Goal: Use online tool/utility: Utilize a website feature to perform a specific function

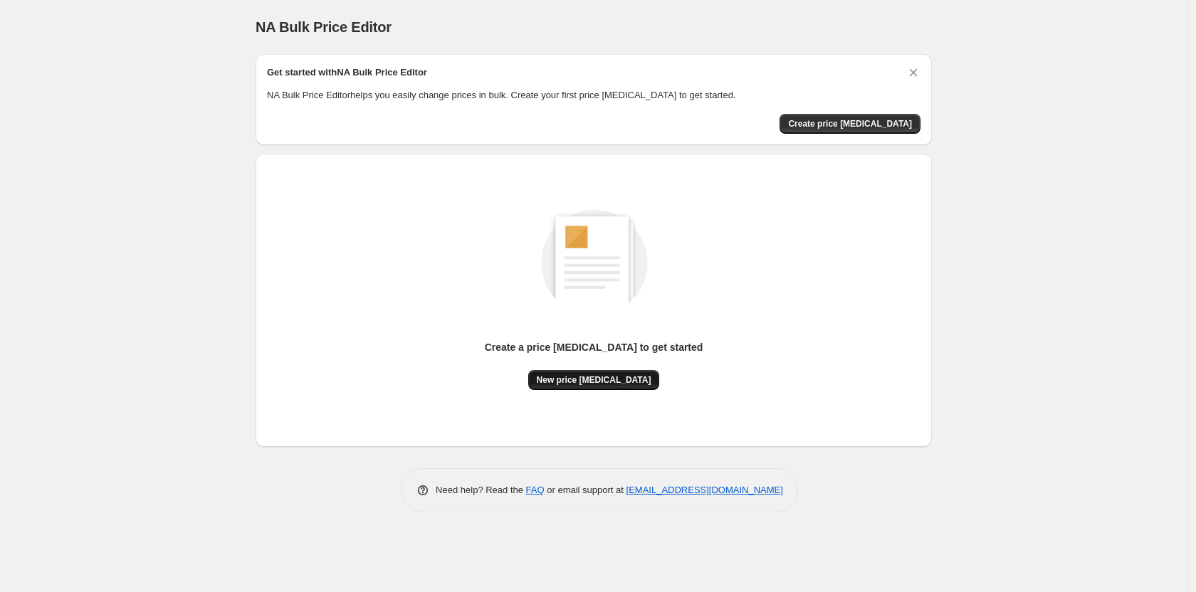
click at [607, 381] on span "New price [MEDICAL_DATA]" at bounding box center [594, 379] width 115 height 11
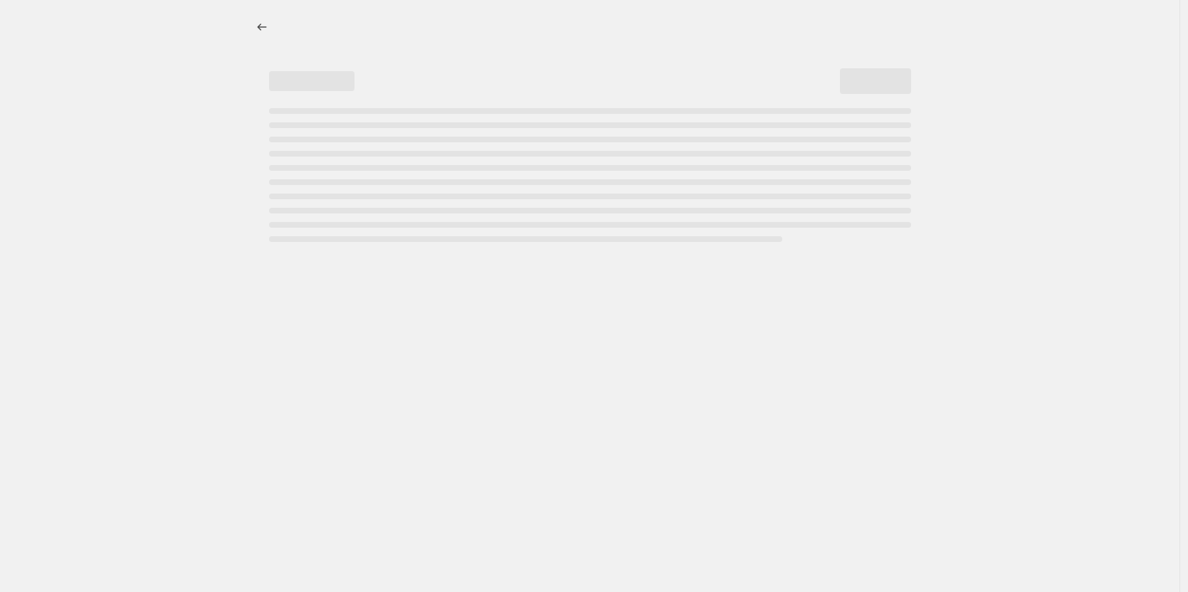
select select "percentage"
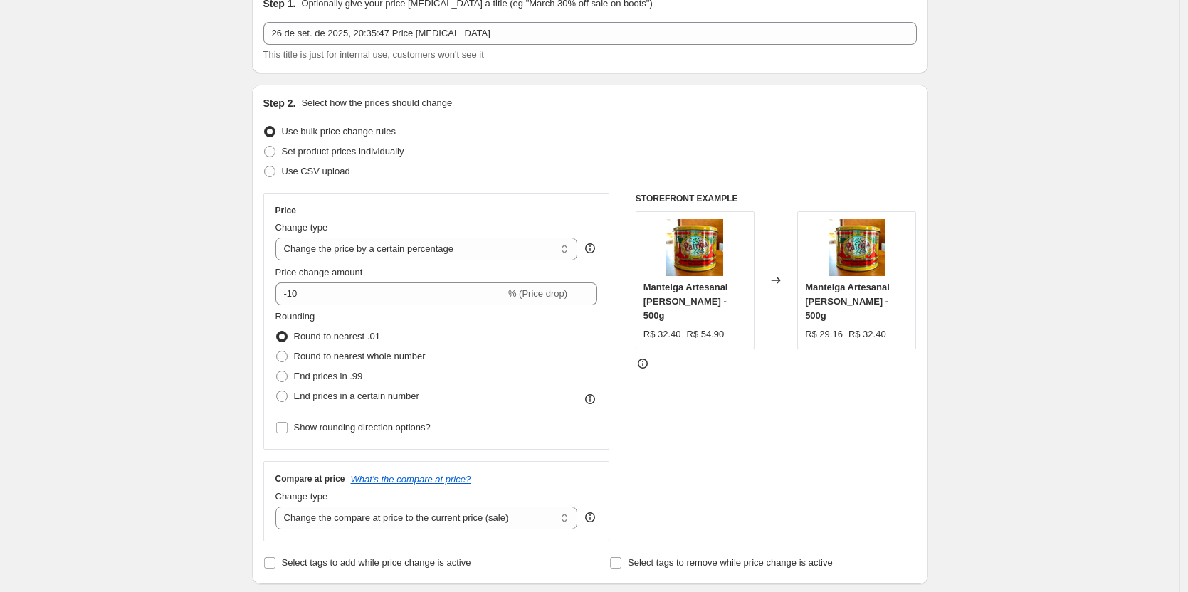
scroll to position [71, 0]
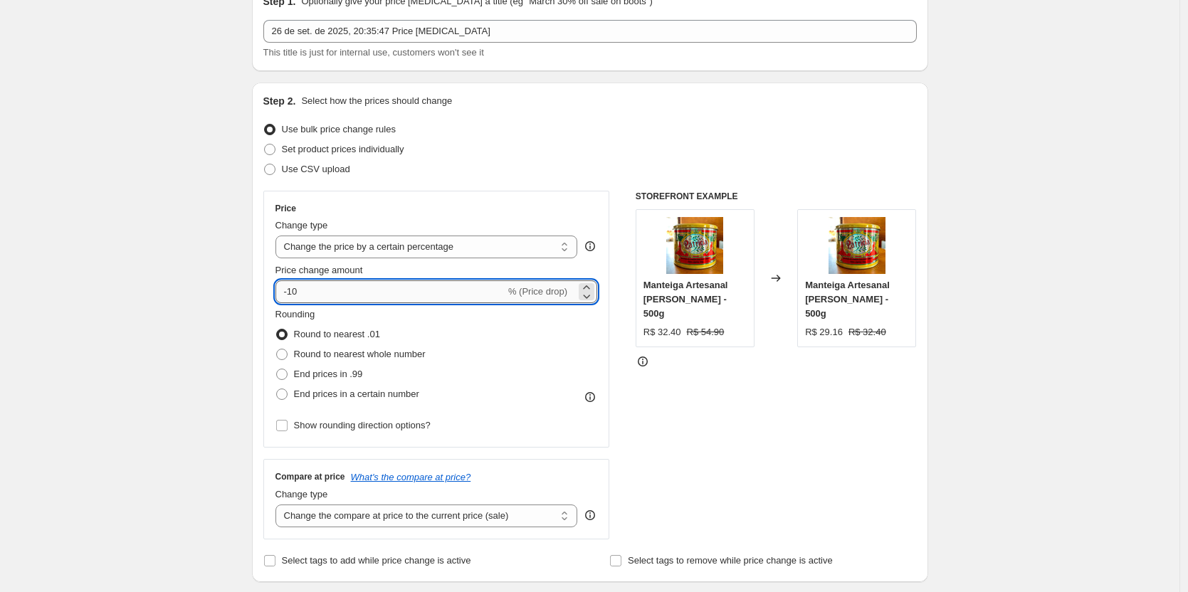
drag, startPoint x: 314, startPoint y: 293, endPoint x: 293, endPoint y: 295, distance: 20.8
click at [293, 295] on input "-10" at bounding box center [391, 291] width 230 height 23
type input "-30"
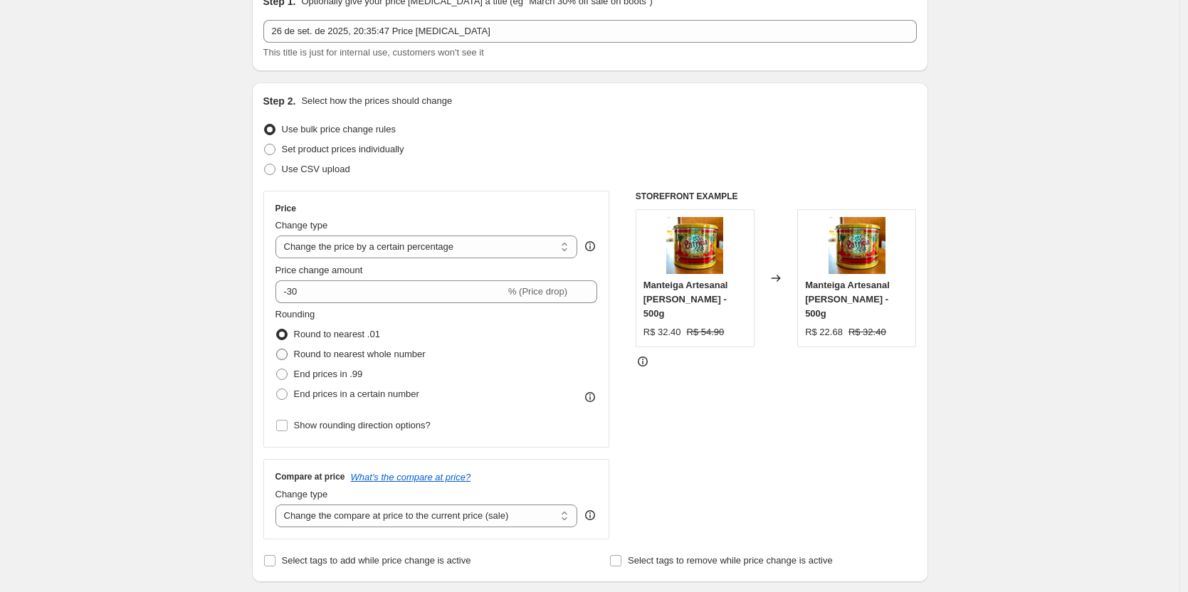
click at [288, 360] on span at bounding box center [281, 354] width 11 height 11
click at [277, 350] on input "Round to nearest whole number" at bounding box center [276, 349] width 1 height 1
radio input "true"
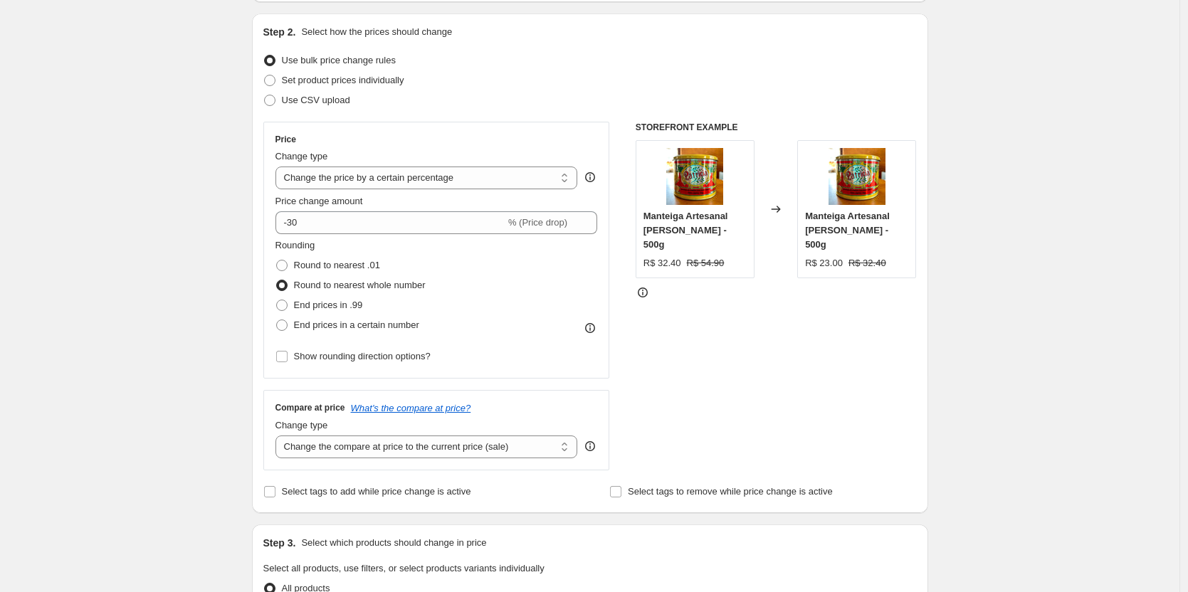
scroll to position [142, 0]
click at [334, 263] on span "Round to nearest .01" at bounding box center [337, 263] width 86 height 11
click at [277, 258] on input "Round to nearest .01" at bounding box center [276, 258] width 1 height 1
radio input "true"
click at [329, 305] on span "End prices in .99" at bounding box center [328, 303] width 69 height 11
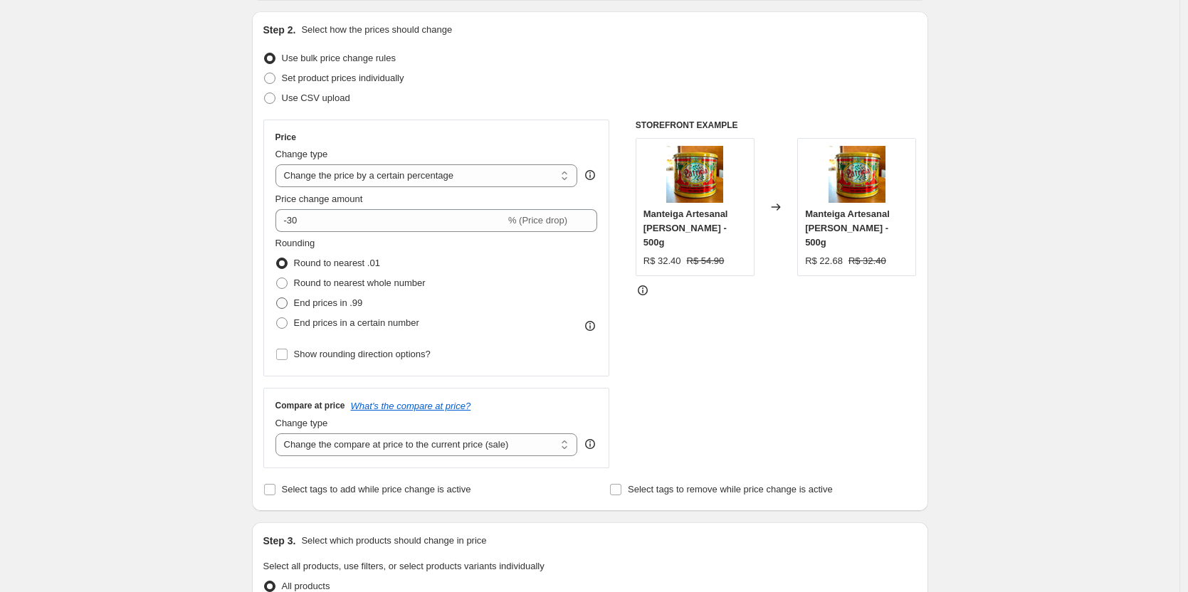
click at [277, 298] on input "End prices in .99" at bounding box center [276, 298] width 1 height 1
radio input "true"
click at [334, 327] on span "End prices in a certain number" at bounding box center [356, 323] width 125 height 11
click at [277, 318] on input "End prices in a certain number" at bounding box center [276, 318] width 1 height 1
radio input "true"
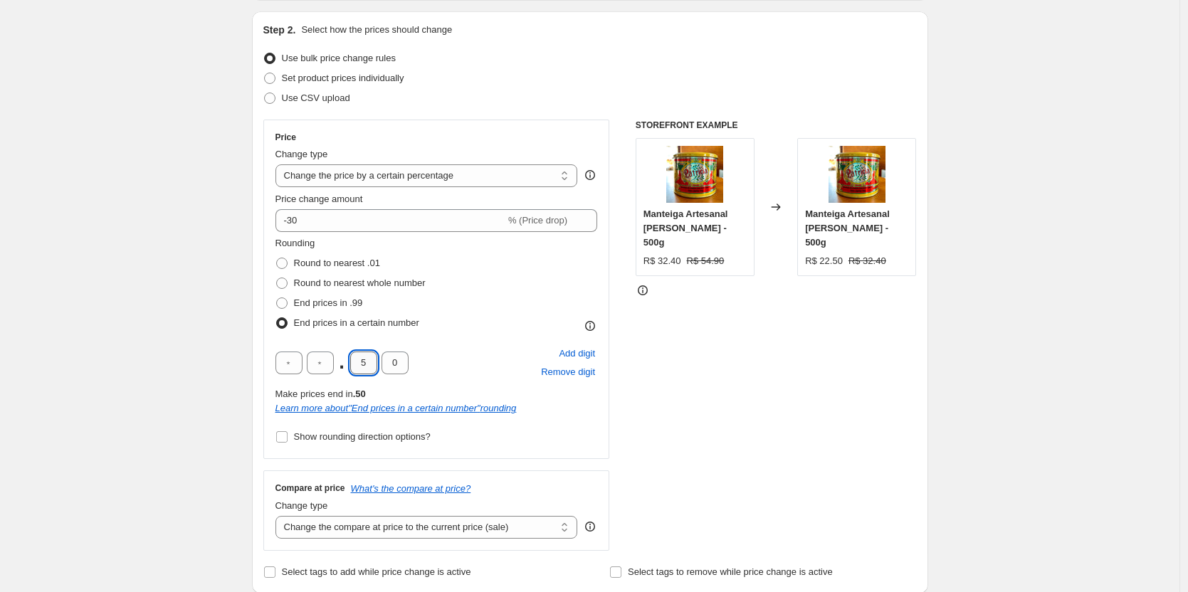
drag, startPoint x: 372, startPoint y: 364, endPoint x: 364, endPoint y: 364, distance: 7.8
click at [364, 364] on input "5" at bounding box center [363, 363] width 27 height 23
type input "9"
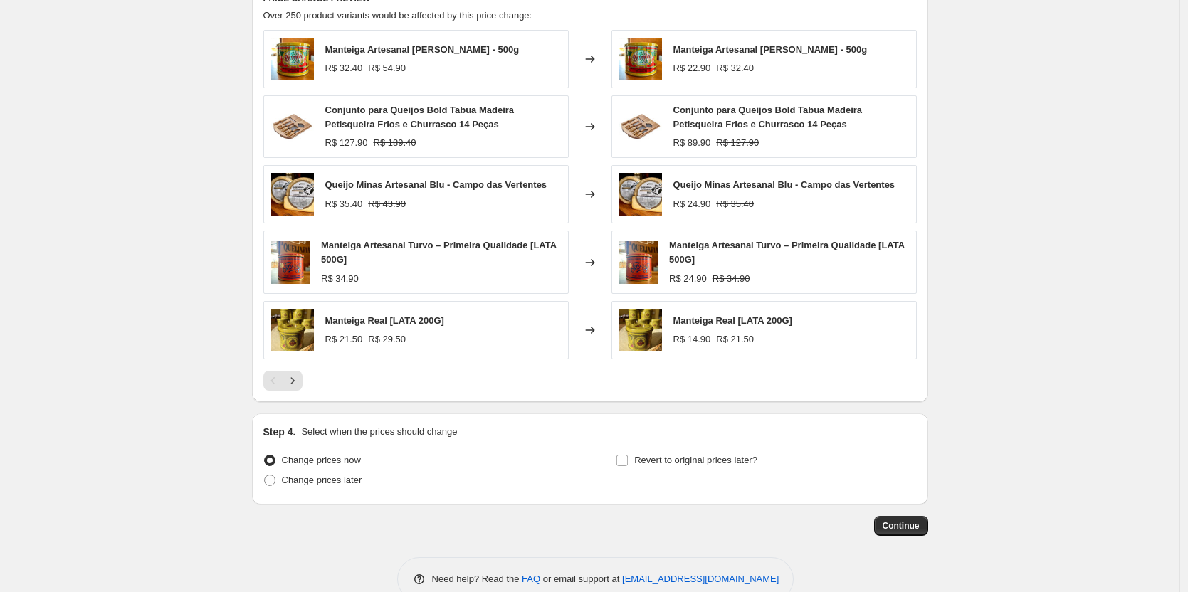
scroll to position [923, 0]
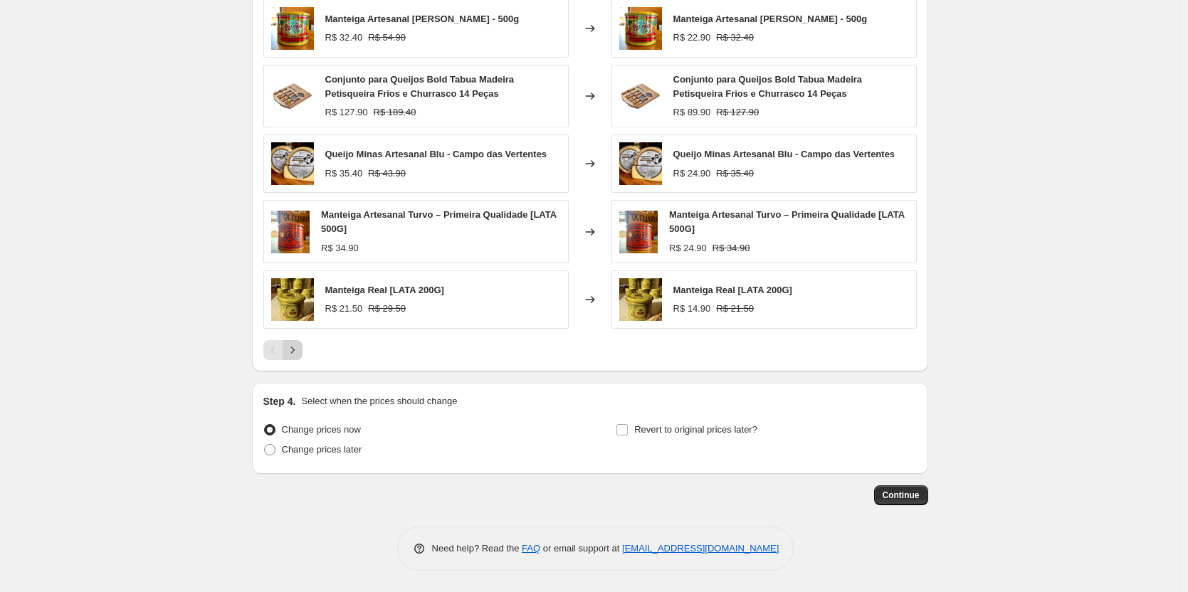
click at [300, 352] on icon "Next" at bounding box center [292, 350] width 14 height 14
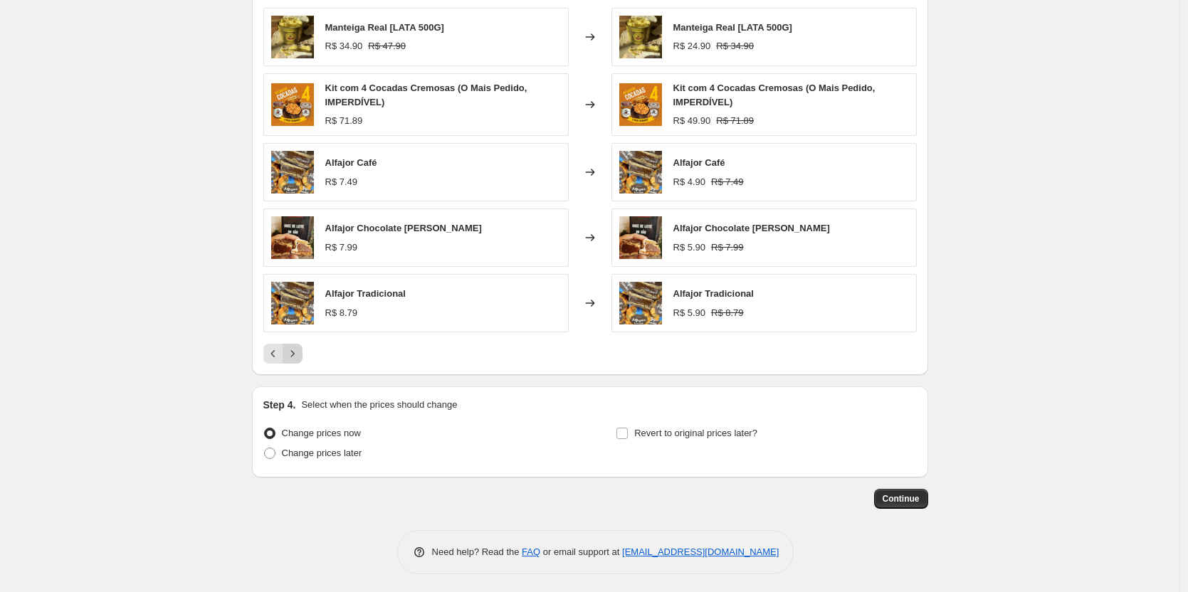
scroll to position [918, 0]
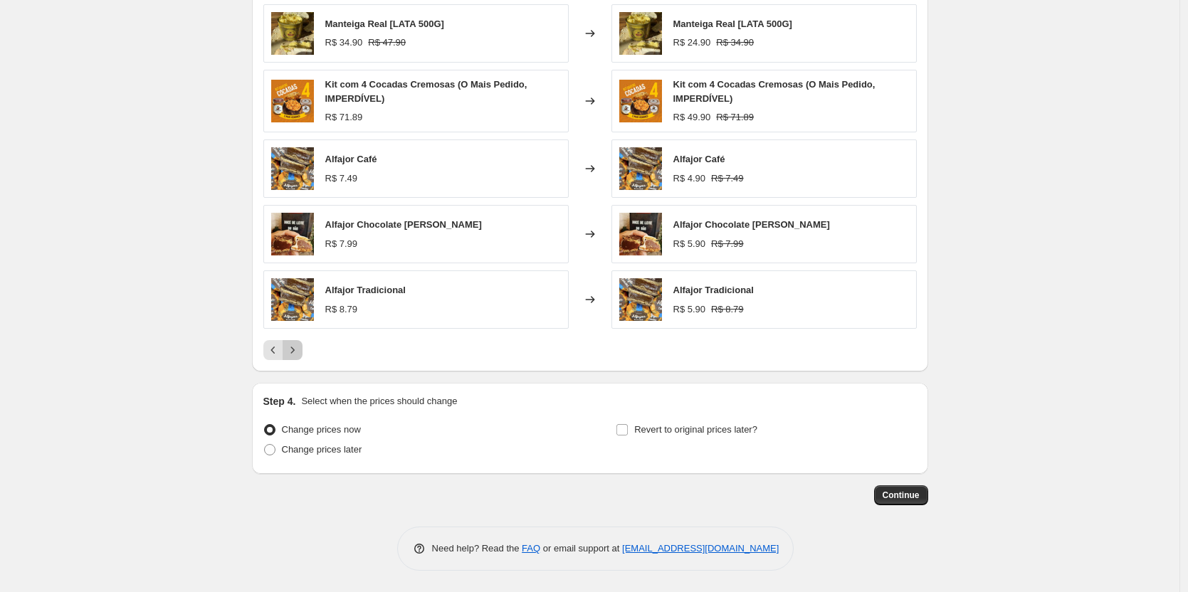
click at [300, 352] on icon "Next" at bounding box center [292, 350] width 14 height 14
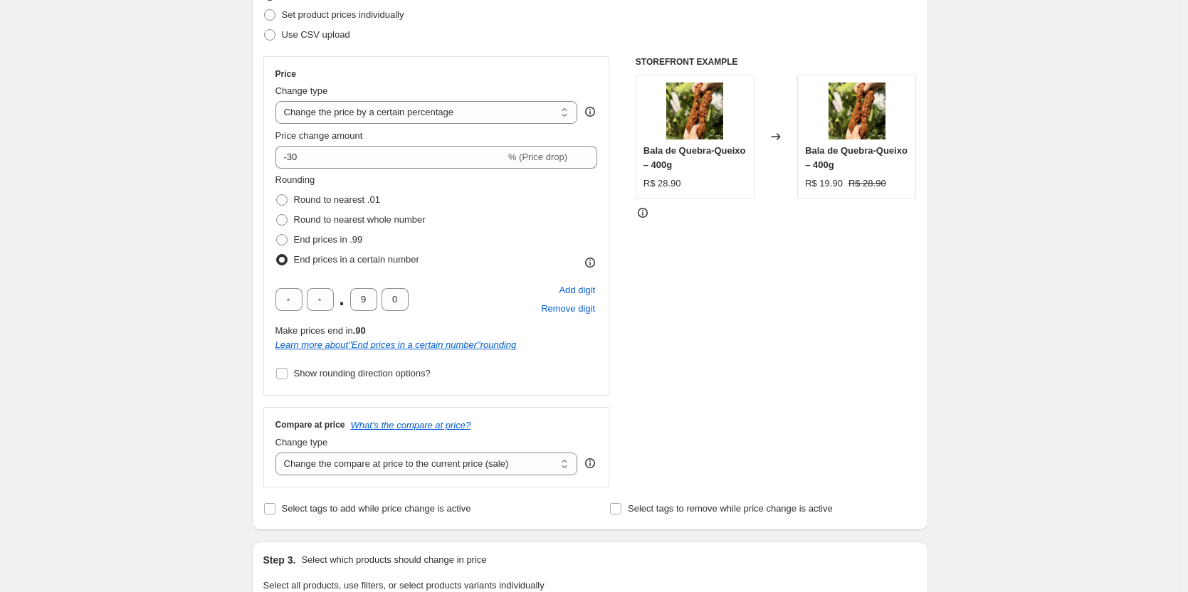
scroll to position [202, 0]
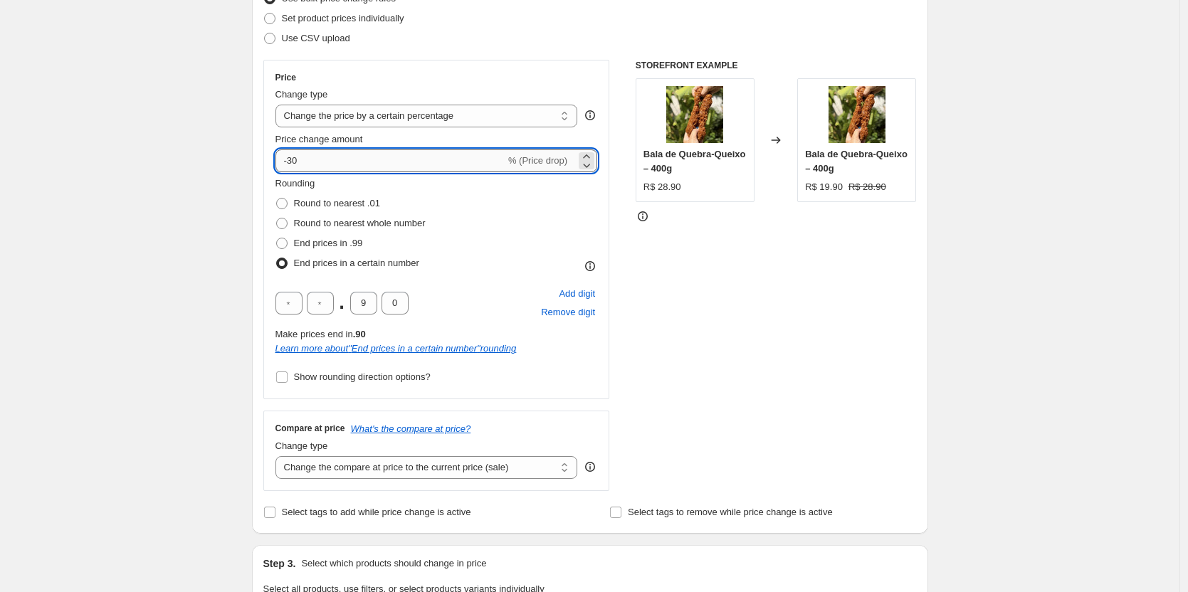
click at [303, 161] on input "-30" at bounding box center [391, 160] width 230 height 23
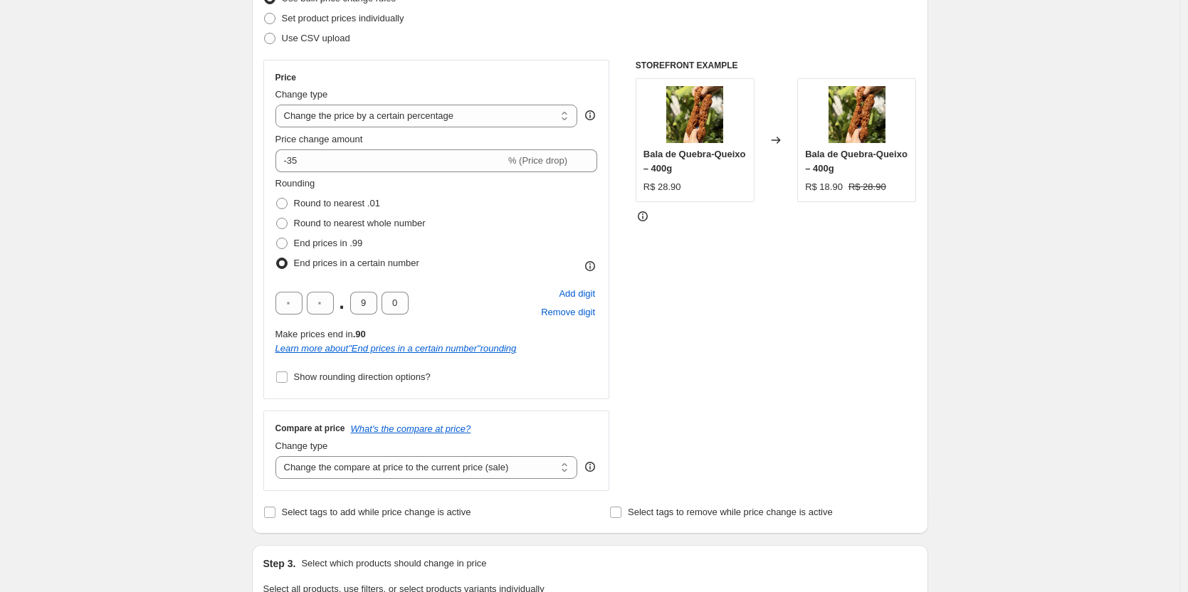
click at [129, 184] on div "Create new price change job. This page is ready Create new price change job Dra…" at bounding box center [590, 551] width 1180 height 1506
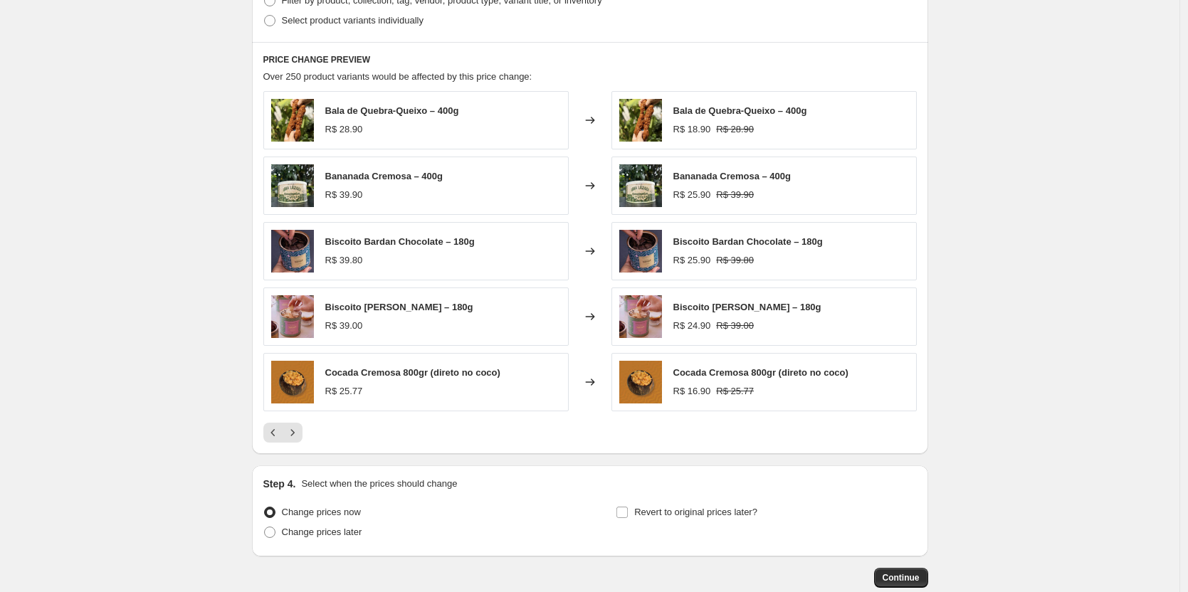
scroll to position [914, 0]
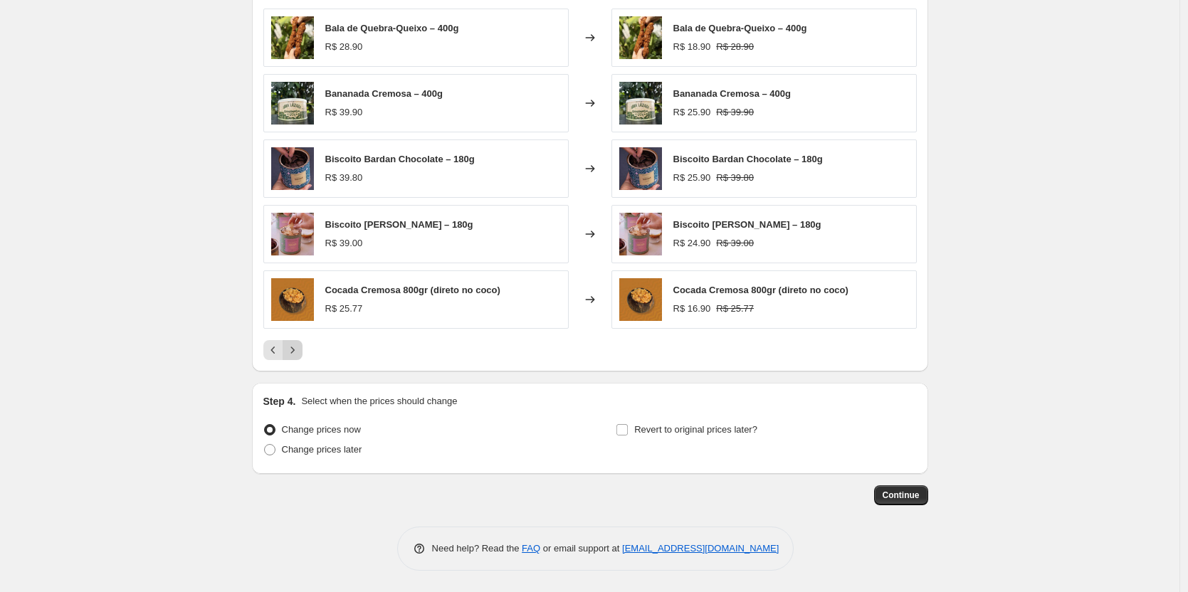
click at [300, 353] on icon "Next" at bounding box center [292, 350] width 14 height 14
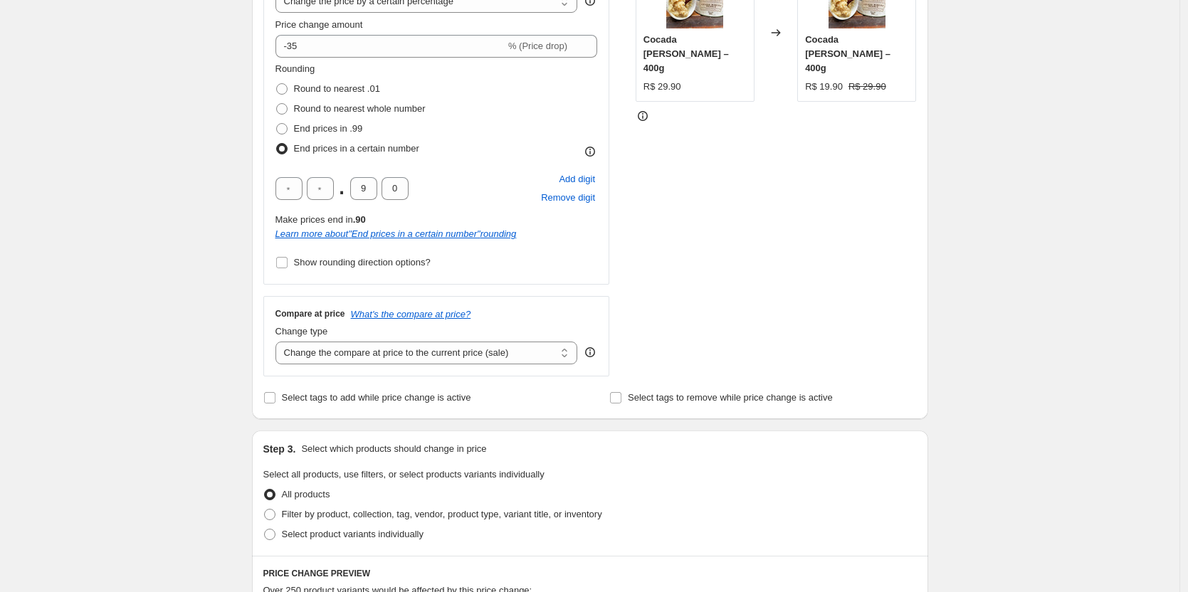
scroll to position [273, 0]
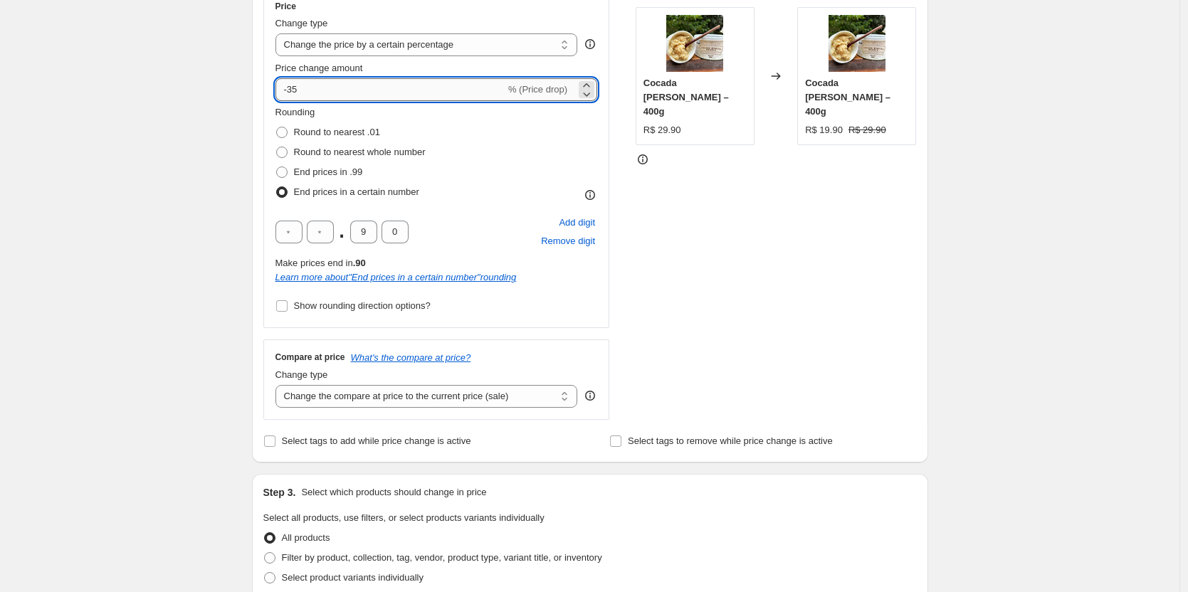
click at [321, 85] on input "-35" at bounding box center [391, 89] width 230 height 23
type input "-3"
type input "-40"
click at [197, 149] on div "Create new price change job. This page is ready Create new price change job Dra…" at bounding box center [590, 484] width 1180 height 1515
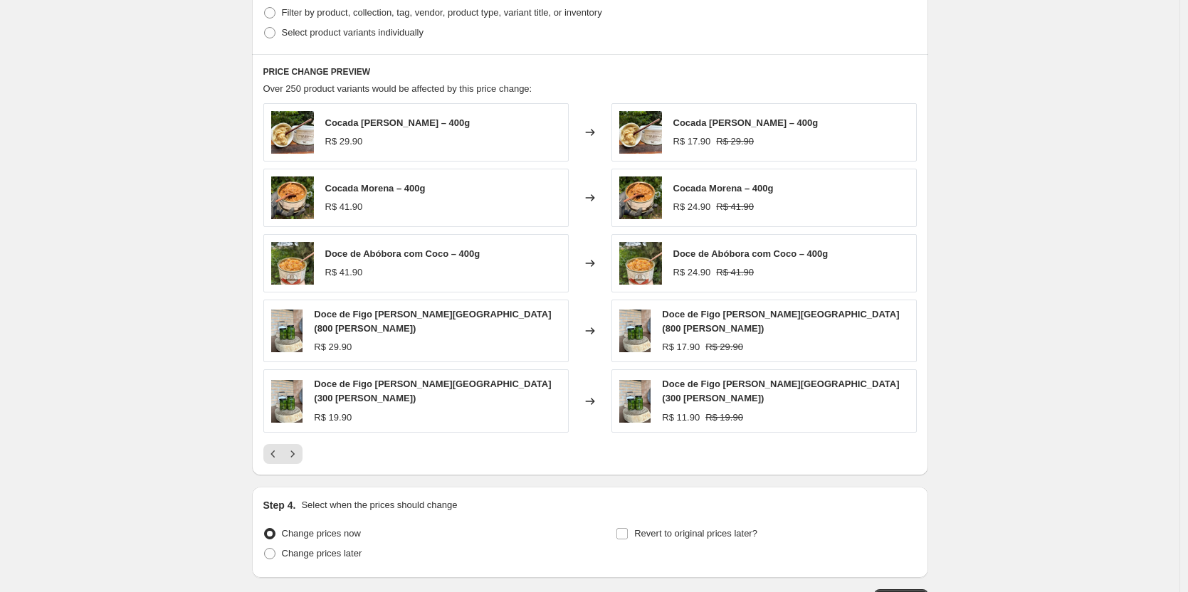
scroll to position [843, 0]
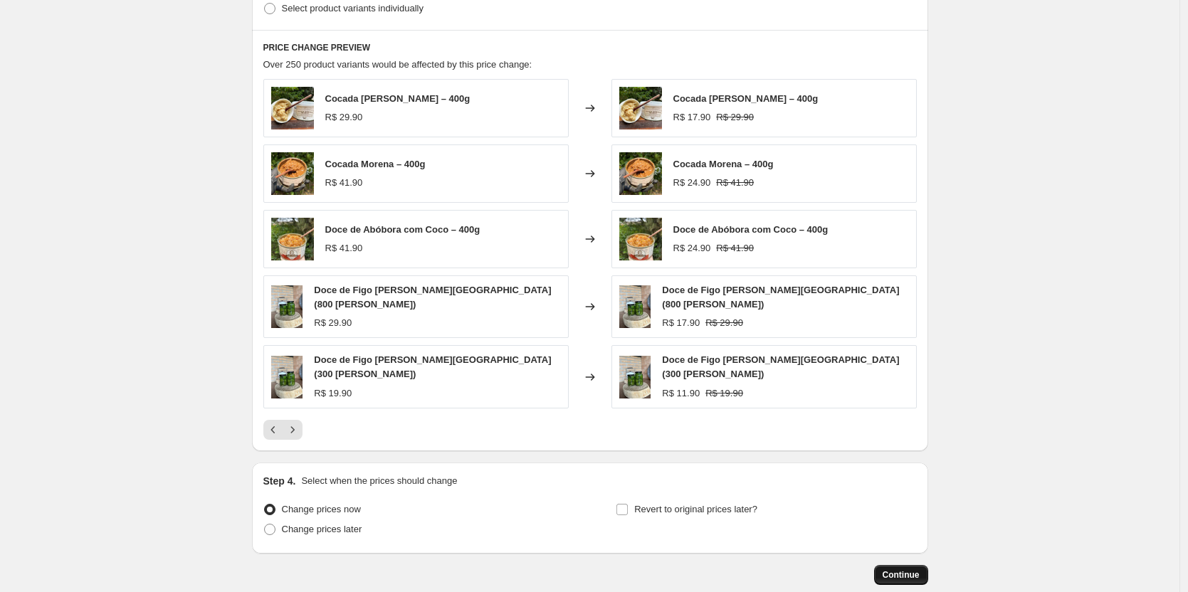
click at [901, 570] on span "Continue" at bounding box center [901, 575] width 37 height 11
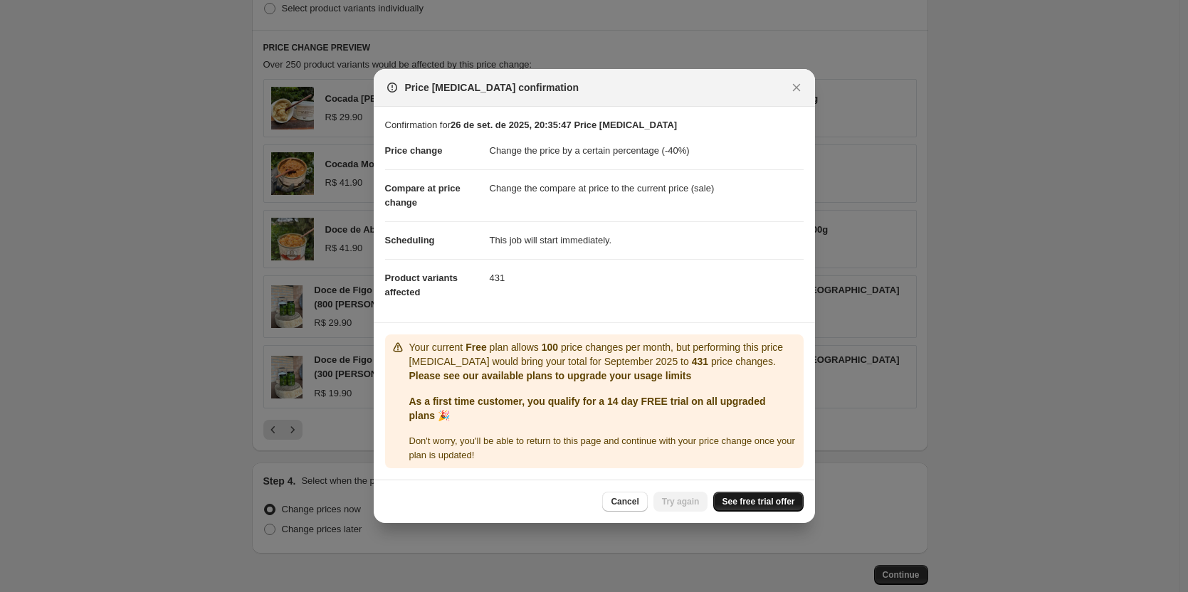
click at [762, 505] on span "See free trial offer" at bounding box center [758, 501] width 73 height 11
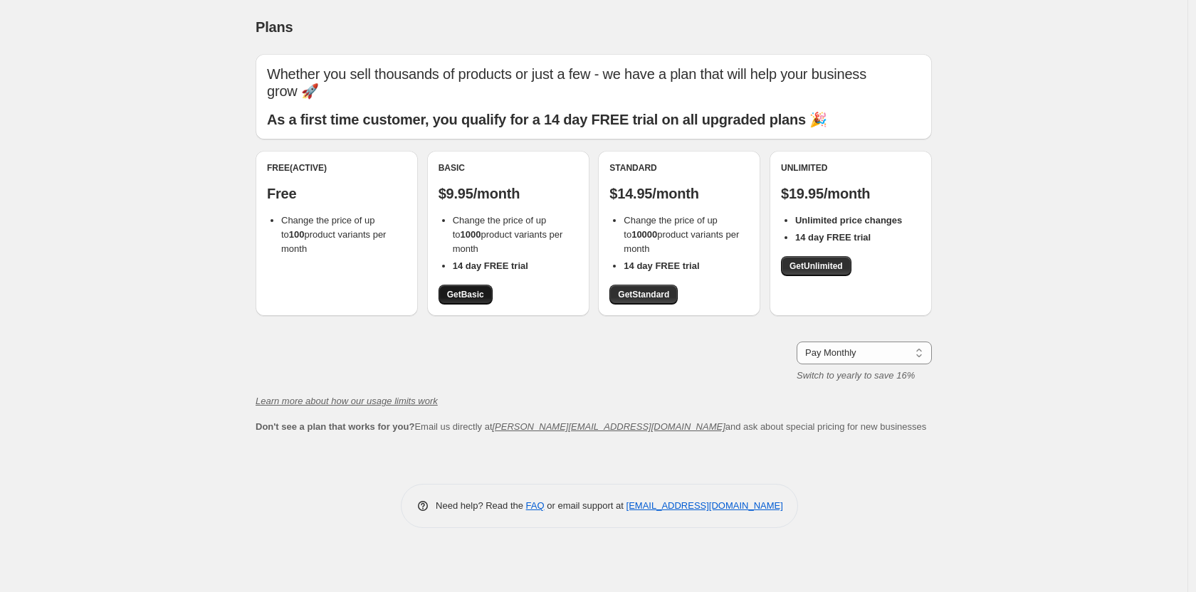
click at [468, 299] on span "Get Basic" at bounding box center [465, 294] width 37 height 11
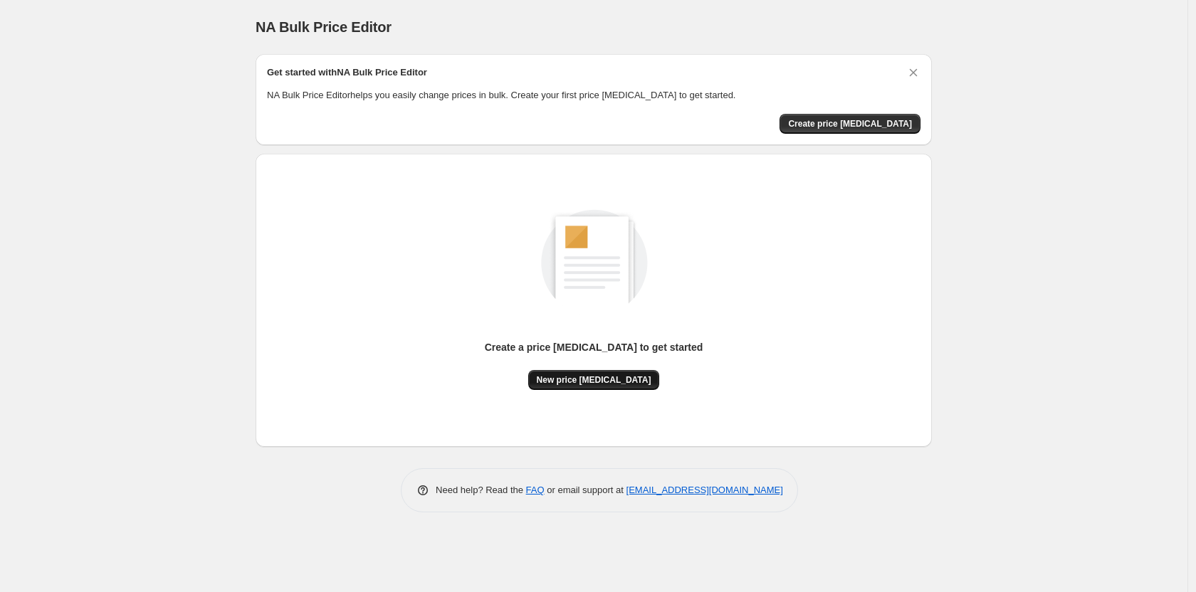
click at [594, 382] on span "New price change job" at bounding box center [594, 379] width 115 height 11
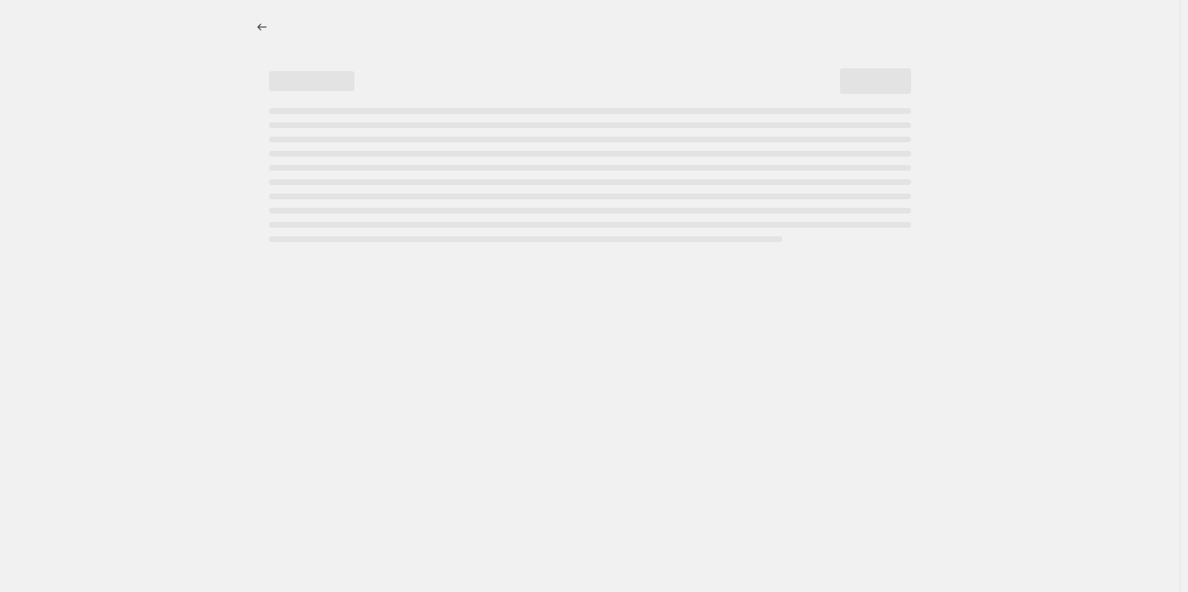
select select "percentage"
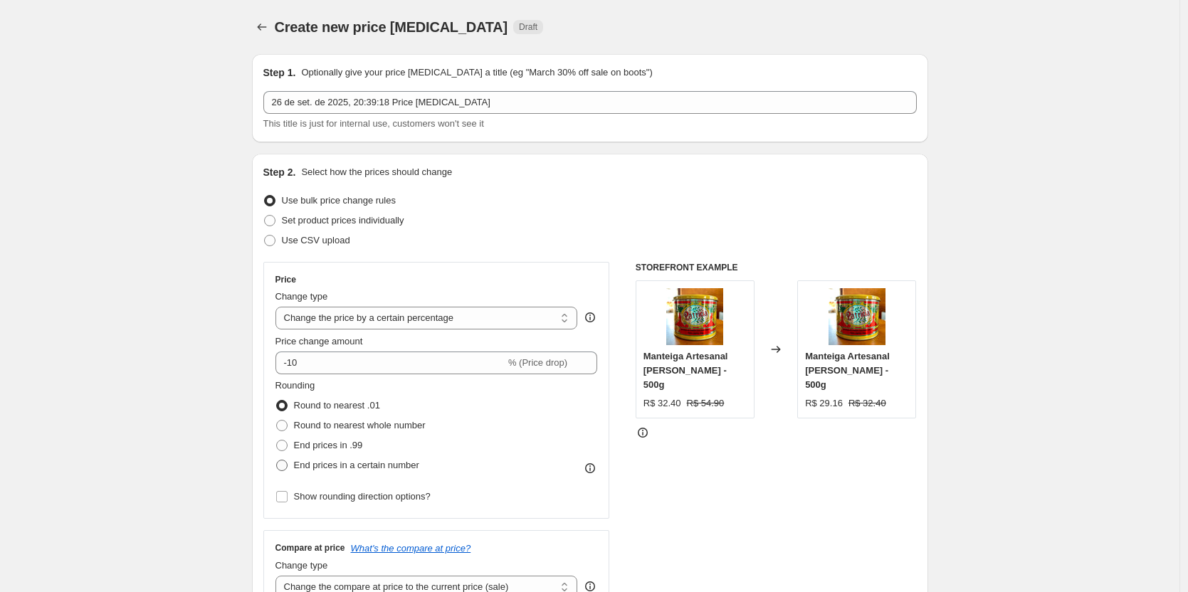
click at [283, 461] on span at bounding box center [281, 465] width 11 height 11
click at [277, 461] on input "End prices in a certain number" at bounding box center [276, 460] width 1 height 1
radio input "true"
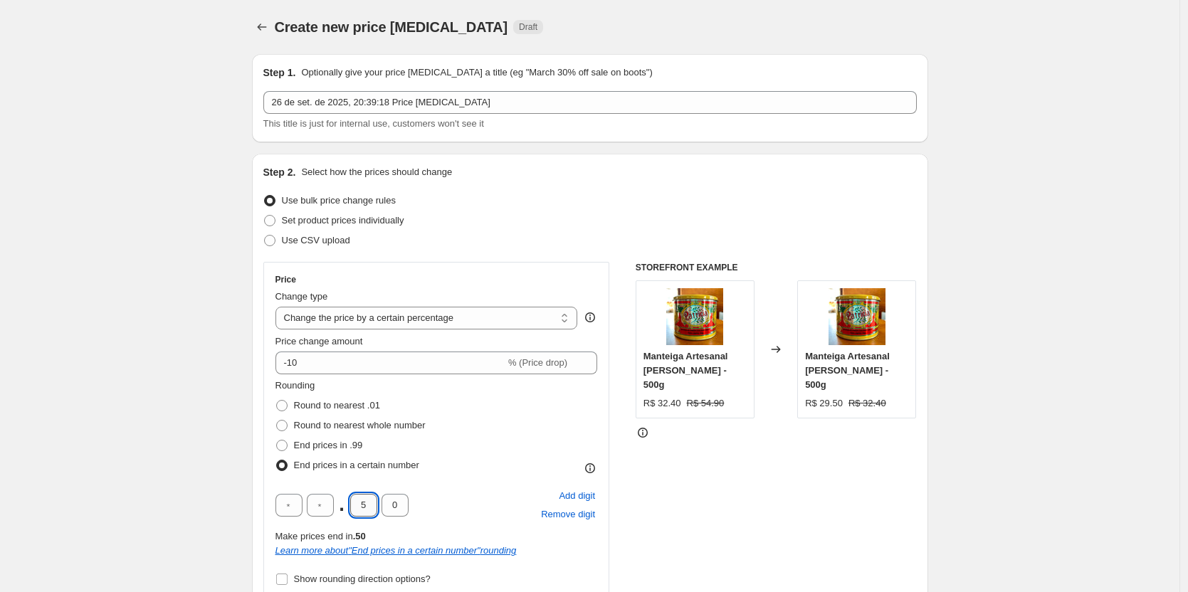
click at [374, 502] on input "5" at bounding box center [363, 505] width 27 height 23
type input "9"
click at [310, 362] on input "-10" at bounding box center [391, 363] width 230 height 23
type input "-1"
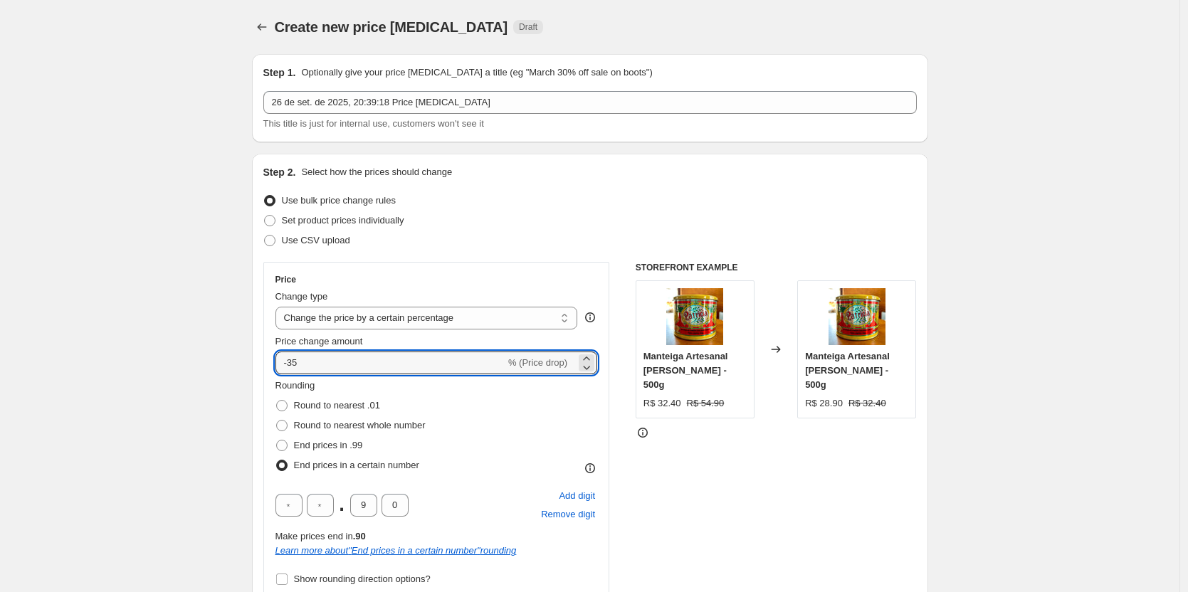
type input "-35"
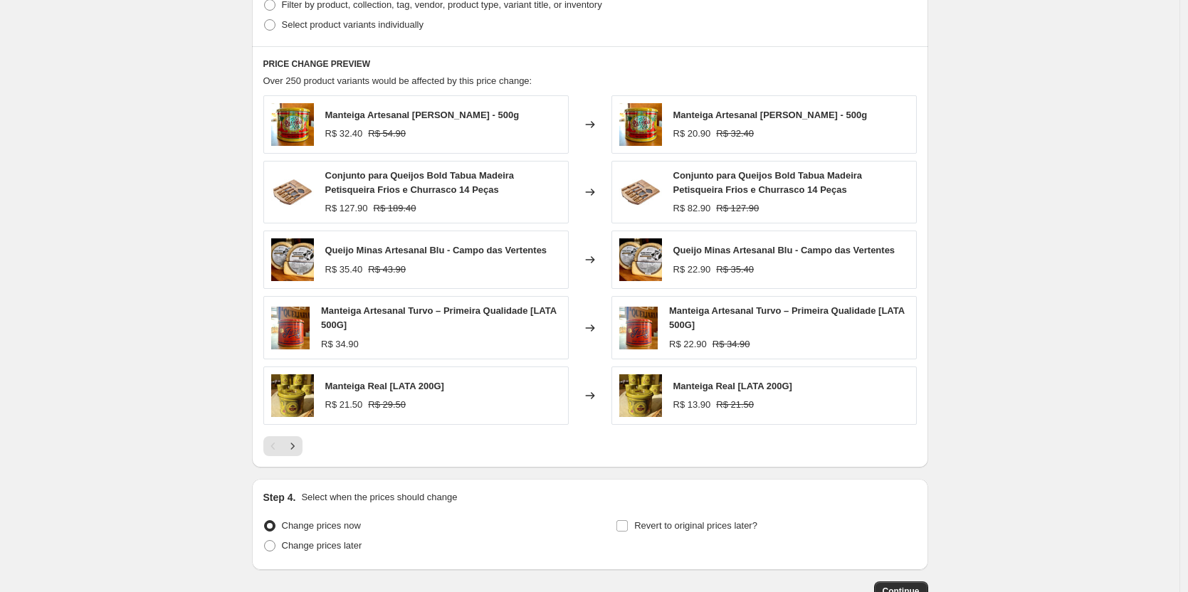
scroll to position [923, 0]
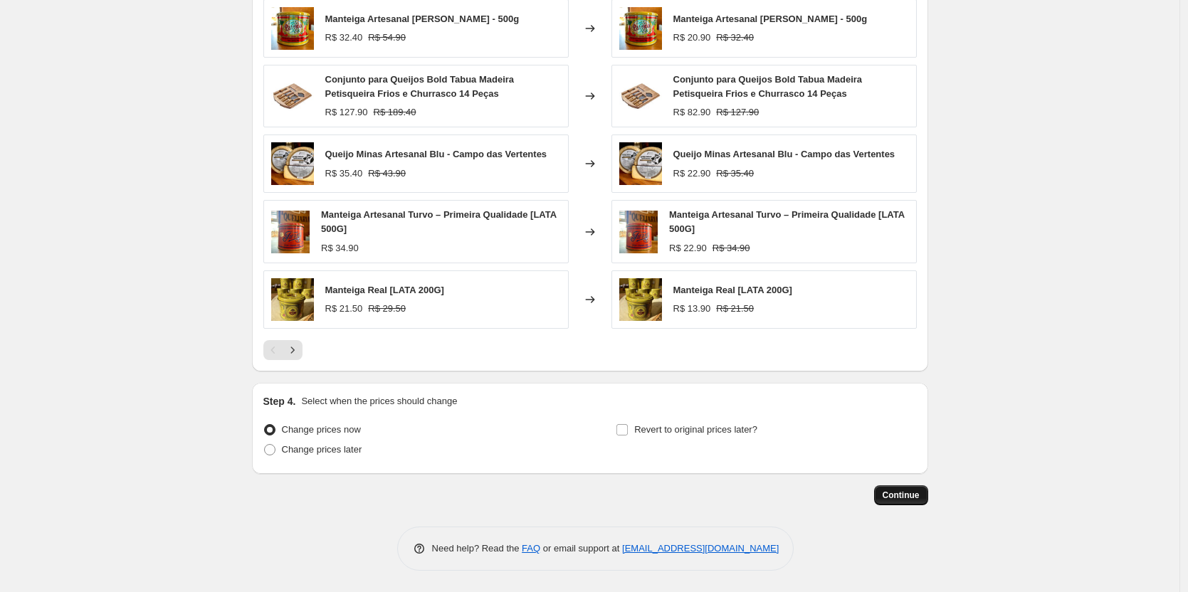
click at [913, 500] on span "Continue" at bounding box center [901, 495] width 37 height 11
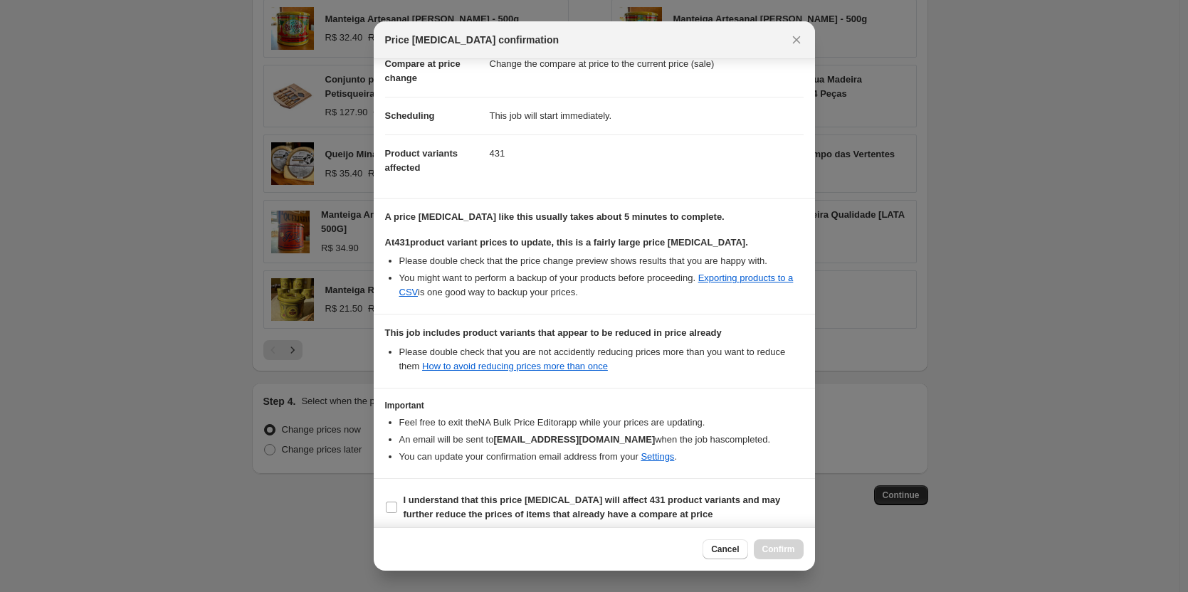
scroll to position [85, 0]
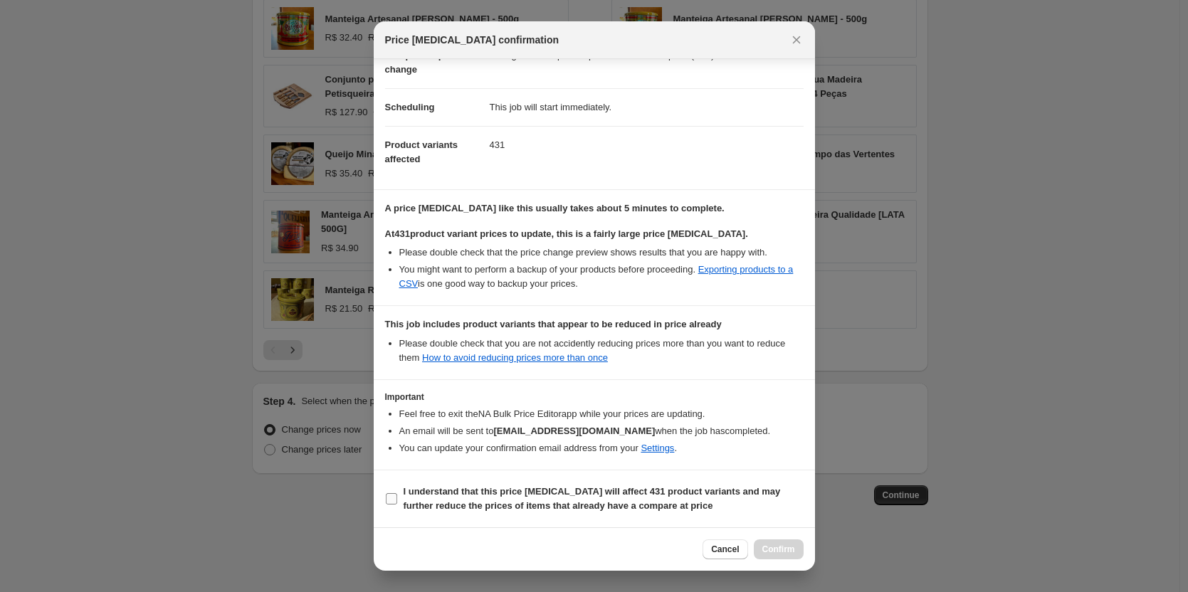
click at [393, 495] on input "I understand that this price change job will affect 431 product variants and ma…" at bounding box center [391, 498] width 11 height 11
checkbox input "true"
click at [777, 552] on span "Confirm" at bounding box center [778, 549] width 33 height 11
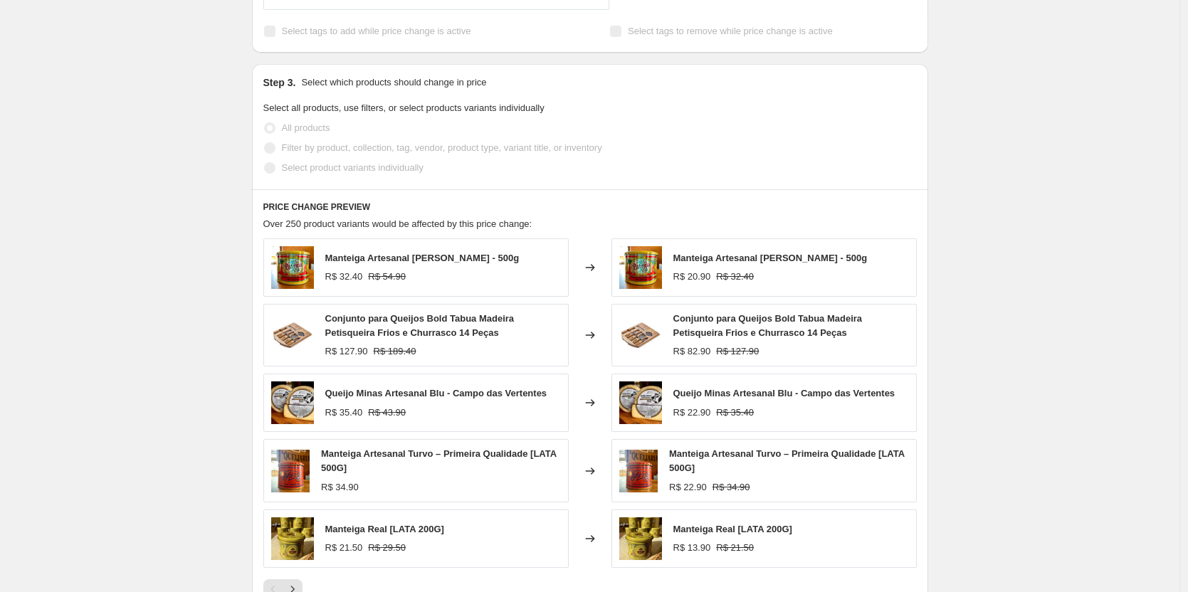
scroll to position [781, 0]
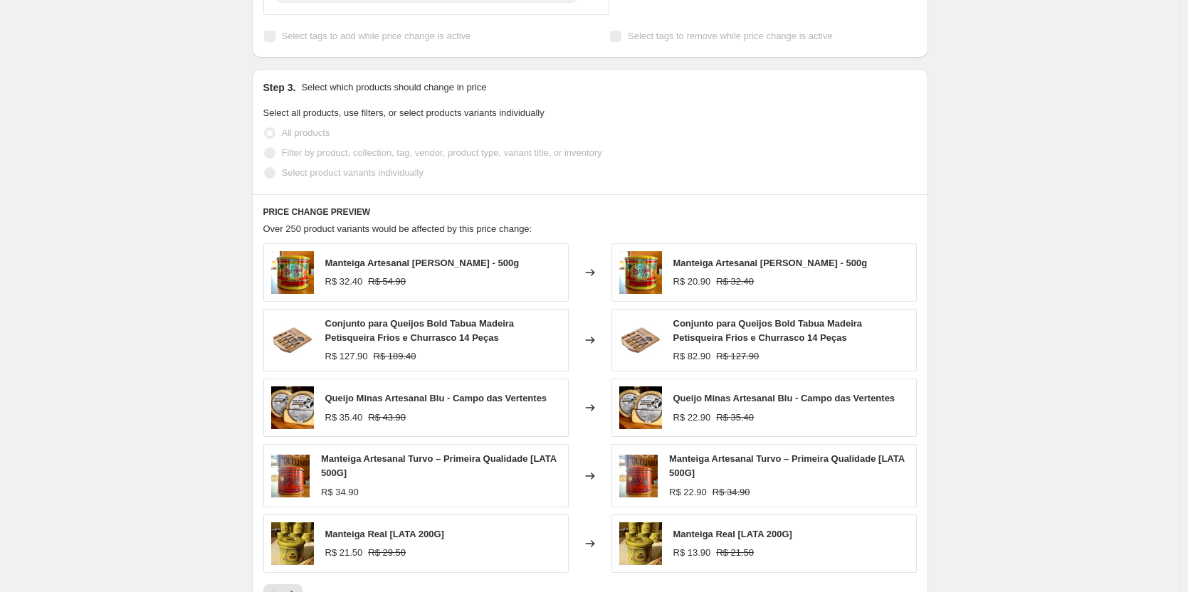
select select "percentage"
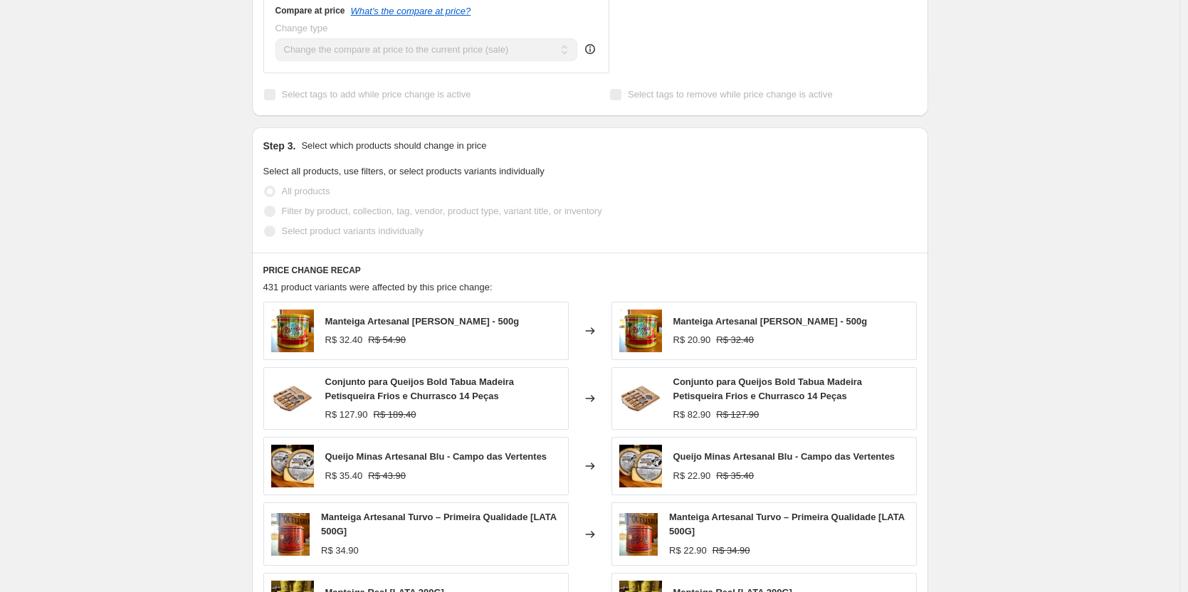
scroll to position [0, 0]
